Goal: Contribute content: Contribute content

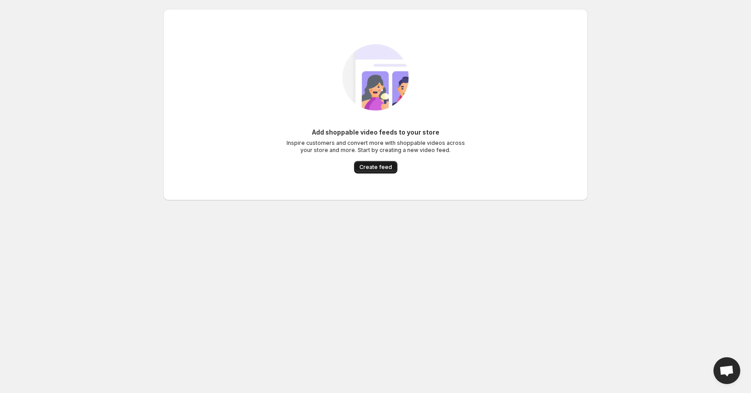
click at [384, 166] on span "Create feed" at bounding box center [375, 167] width 33 height 7
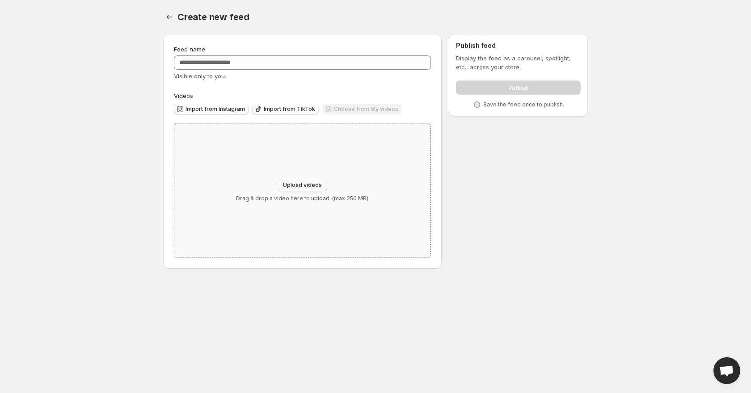
click at [309, 184] on span "Upload videos" at bounding box center [302, 185] width 39 height 7
type input "**********"
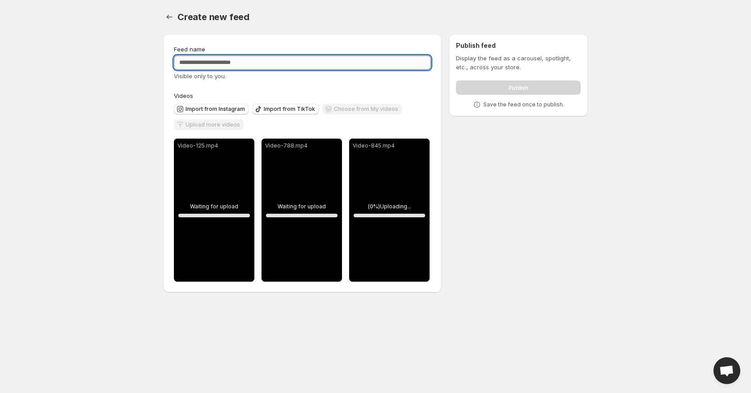
click at [262, 65] on input "Feed name" at bounding box center [302, 62] width 257 height 14
type input "**********"
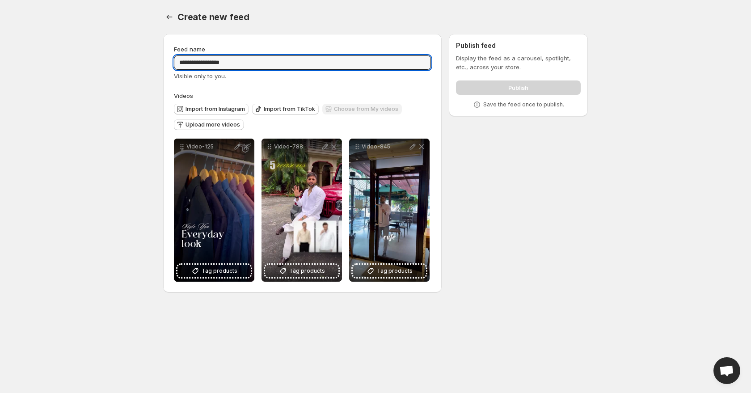
click at [497, 86] on div "Publish" at bounding box center [518, 86] width 125 height 18
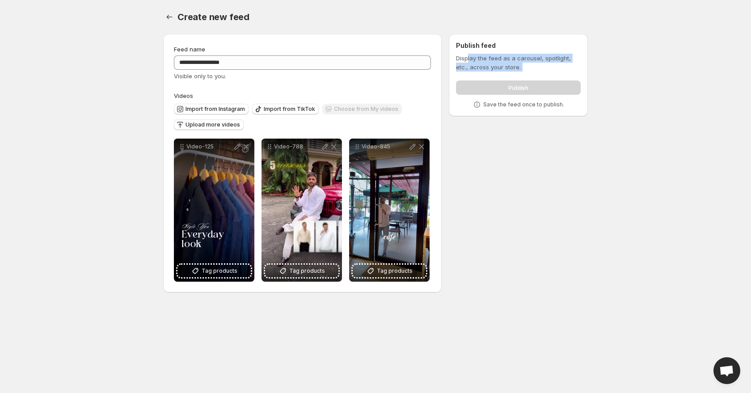
drag, startPoint x: 467, startPoint y: 59, endPoint x: 536, endPoint y: 87, distance: 74.4
click at [536, 87] on div "Display the feed as a carousel, spotlight, etc., across your store. Publish Sav…" at bounding box center [518, 81] width 125 height 55
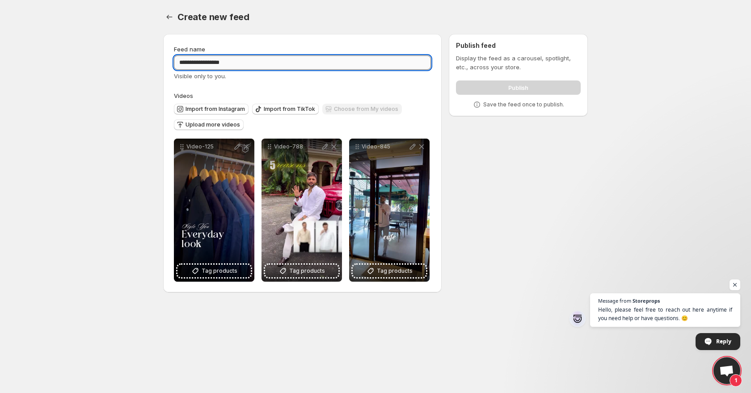
click at [332, 68] on input "**********" at bounding box center [302, 62] width 257 height 14
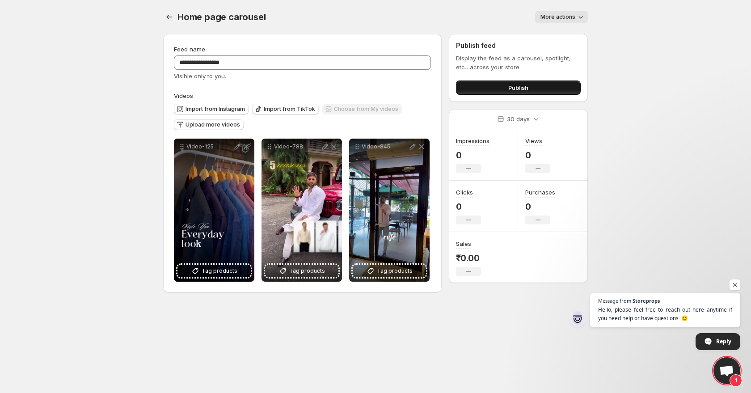
click at [494, 88] on button "Publish" at bounding box center [518, 87] width 125 height 14
click at [224, 123] on span "Upload more videos" at bounding box center [213, 124] width 55 height 7
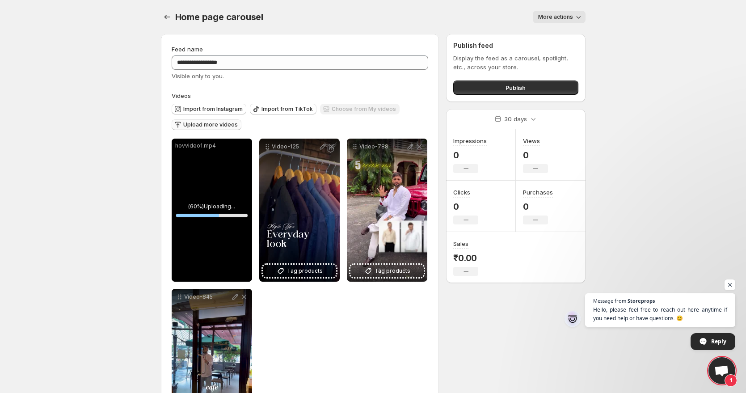
click at [672, 136] on body "**********" at bounding box center [373, 196] width 746 height 393
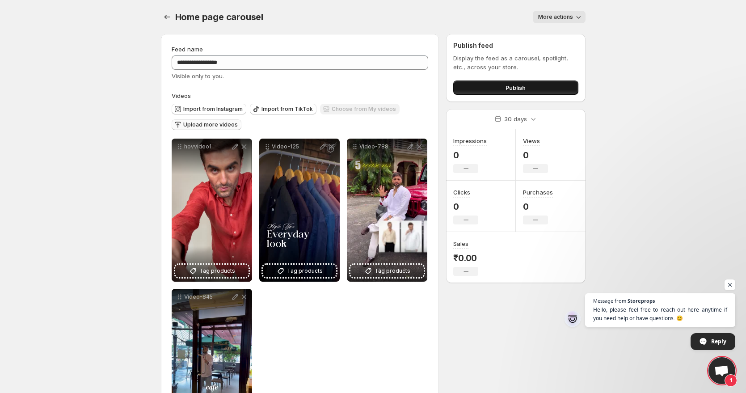
click at [536, 85] on button "Publish" at bounding box center [515, 87] width 125 height 14
click at [512, 83] on button "Publish" at bounding box center [515, 87] width 125 height 14
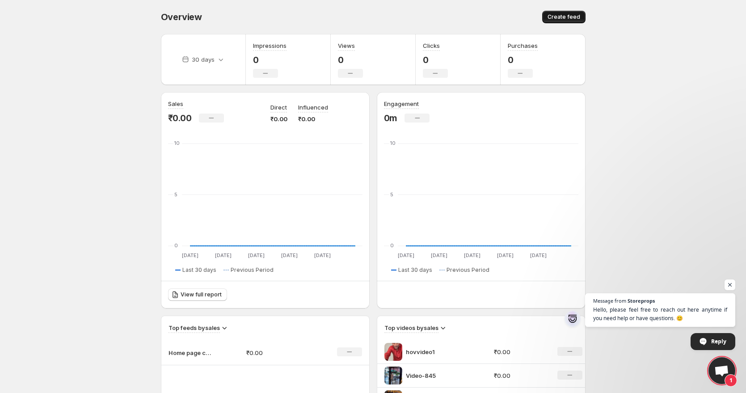
click at [562, 20] on span "Create feed" at bounding box center [564, 16] width 33 height 7
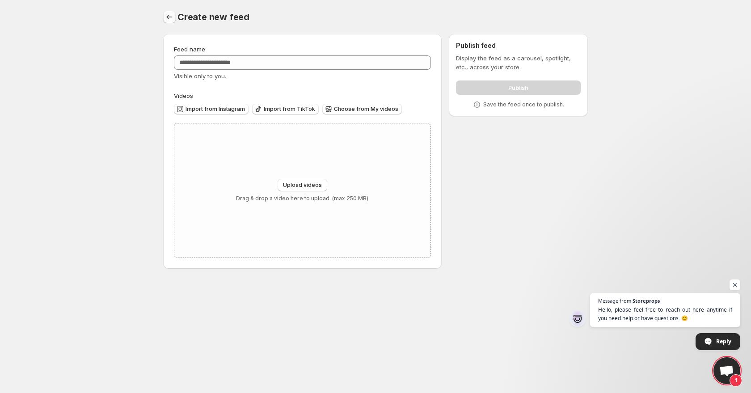
click at [170, 17] on icon "Settings" at bounding box center [169, 17] width 9 height 9
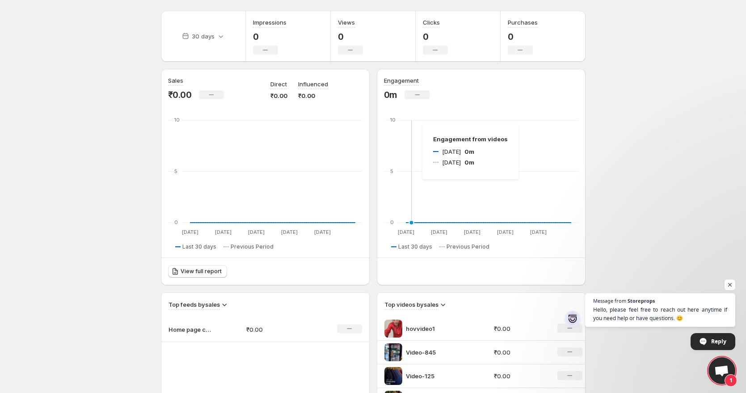
scroll to position [268, 0]
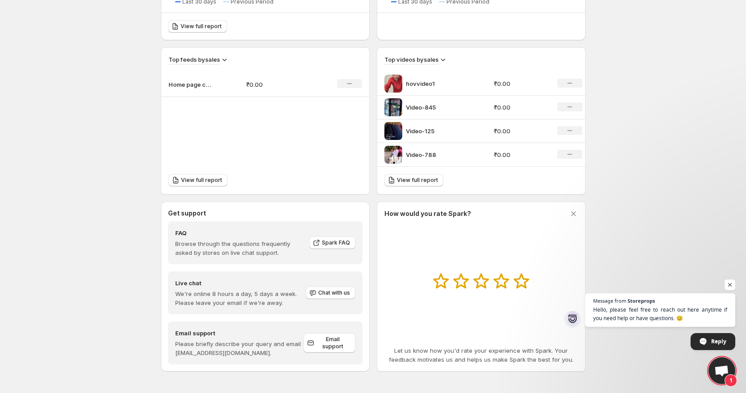
click at [401, 82] on img at bounding box center [394, 84] width 18 height 18
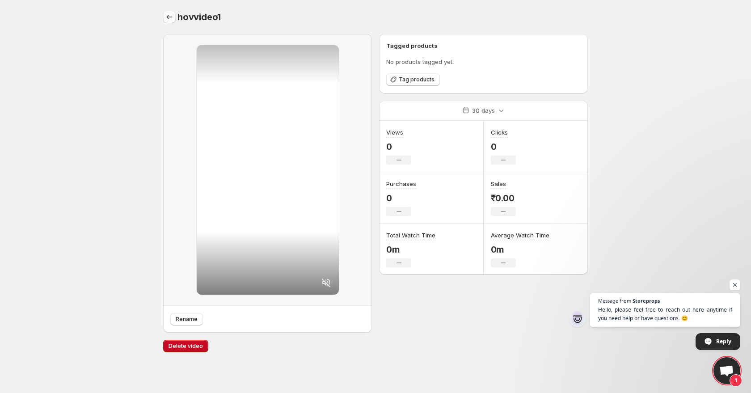
click at [170, 19] on icon "Settings" at bounding box center [169, 17] width 9 height 9
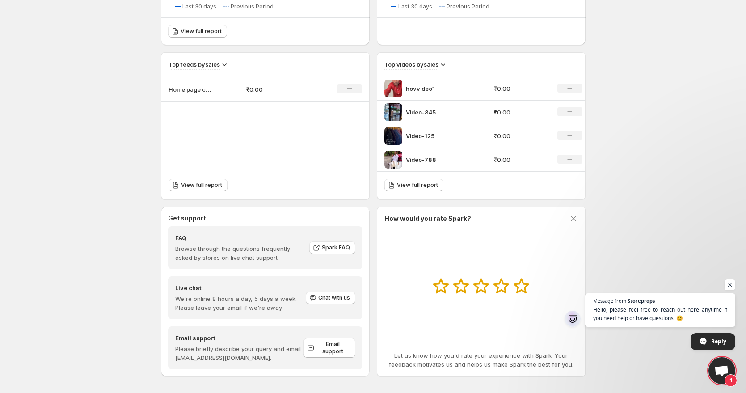
scroll to position [253, 0]
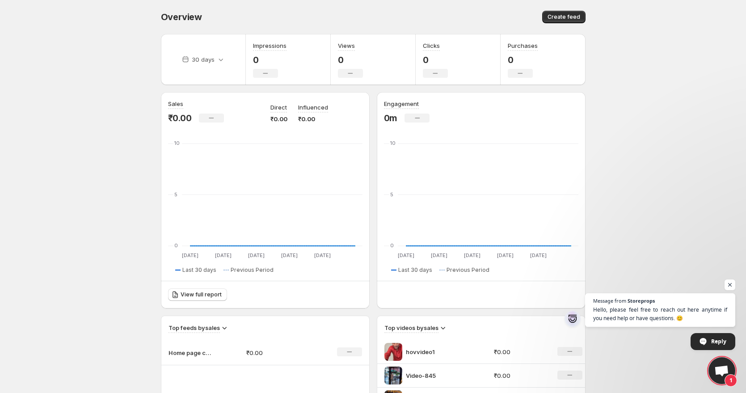
click at [646, 91] on body "Home Feeds Videos Subscription Settings Overview. This page is ready Overview C…" at bounding box center [373, 196] width 746 height 393
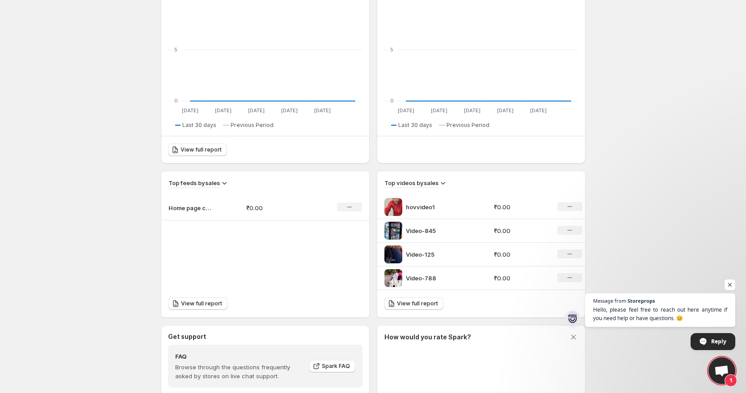
scroll to position [164, 0]
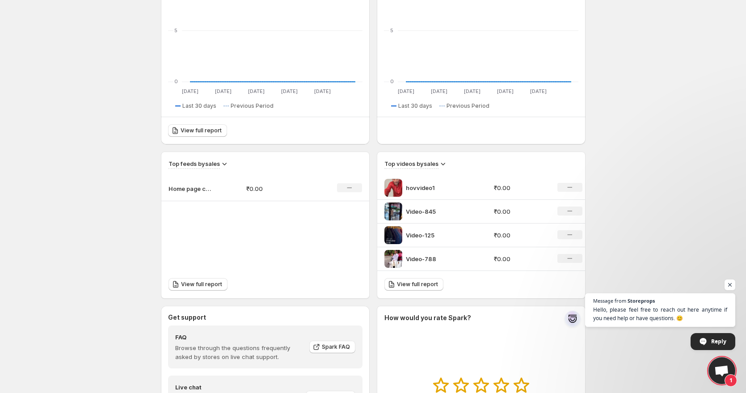
click at [443, 166] on icon at bounding box center [443, 163] width 9 height 9
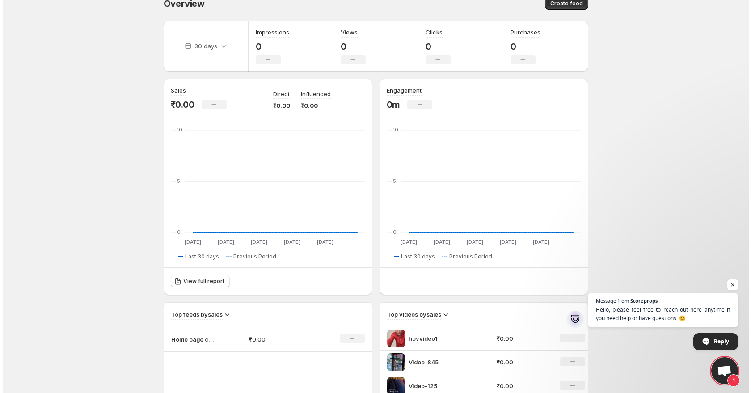
scroll to position [0, 0]
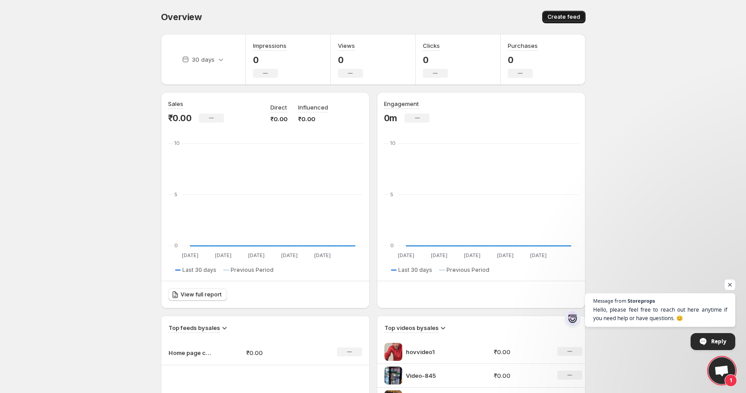
click at [558, 20] on span "Create feed" at bounding box center [564, 16] width 33 height 7
